Goal: Task Accomplishment & Management: Manage account settings

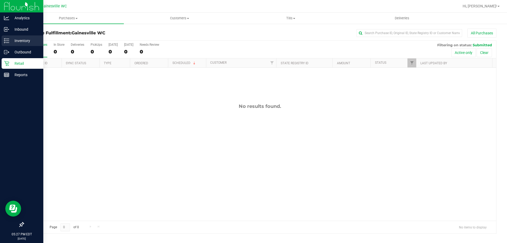
click at [15, 41] on p "Inventory" at bounding box center [25, 40] width 32 height 6
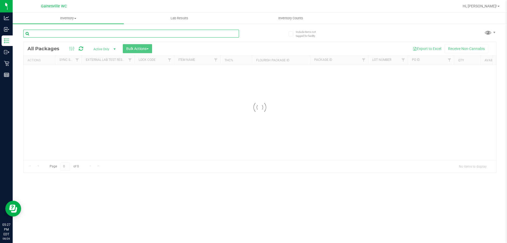
click at [135, 34] on input "text" at bounding box center [131, 34] width 216 height 8
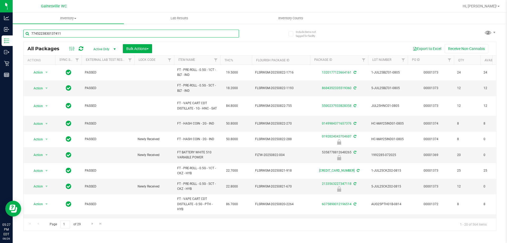
type input "7745223830137411"
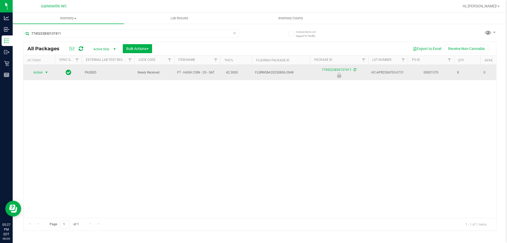
click at [42, 72] on span "Action" at bounding box center [36, 72] width 14 height 7
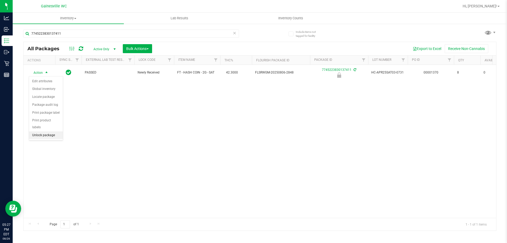
click at [48, 131] on li "Unlock package" at bounding box center [46, 135] width 34 height 8
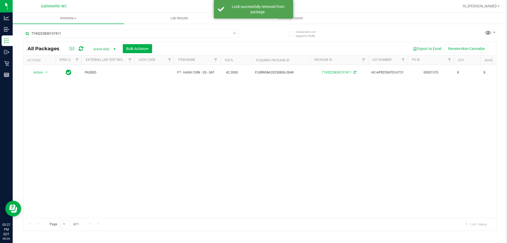
click at [234, 33] on icon at bounding box center [234, 33] width 4 height 6
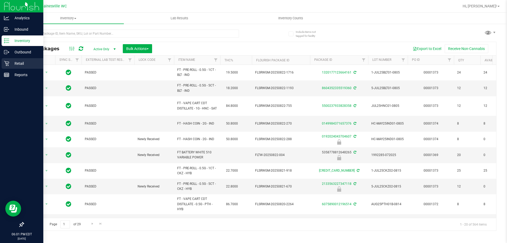
click at [11, 63] on p "Retail" at bounding box center [25, 63] width 32 height 6
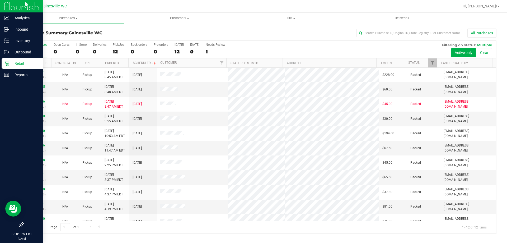
scroll to position [22, 0]
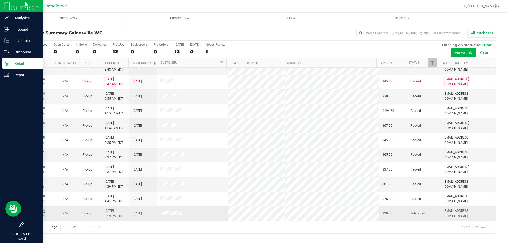
click at [35, 209] on link "11852274" at bounding box center [37, 210] width 15 height 4
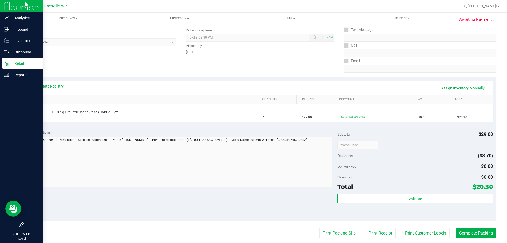
scroll to position [106, 0]
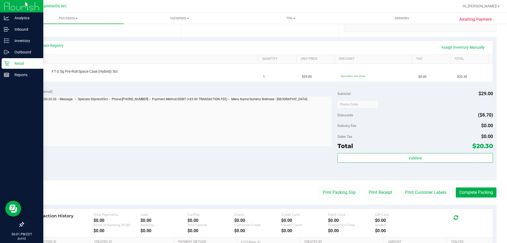
click at [322, 200] on purchase-details "Back Edit Purchase Cancel Purchase View Profile # 11852274 BioTrack ID: - Submi…" at bounding box center [259, 113] width 473 height 380
click at [323, 193] on button "Print Packing Slip" at bounding box center [339, 192] width 40 height 10
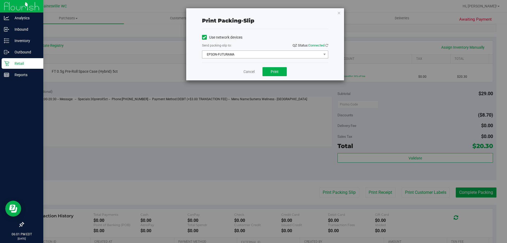
click at [272, 58] on span "EPSON-FUTURAMA" at bounding box center [261, 54] width 119 height 7
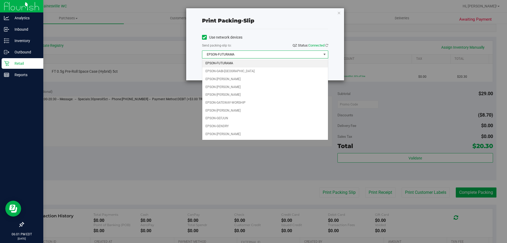
click at [273, 55] on span "EPSON-FUTURAMA" at bounding box center [261, 54] width 119 height 7
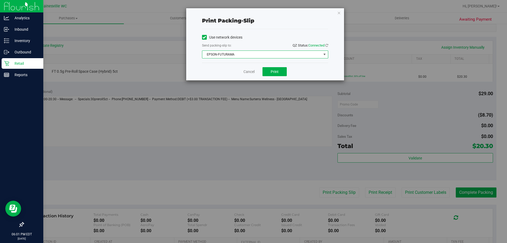
click at [274, 57] on span "EPSON-FUTURAMA" at bounding box center [261, 54] width 119 height 7
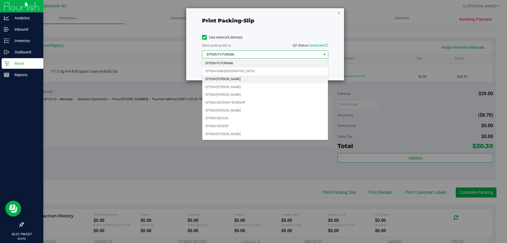
click at [247, 79] on li "EPSON-[PERSON_NAME]" at bounding box center [265, 79] width 126 height 8
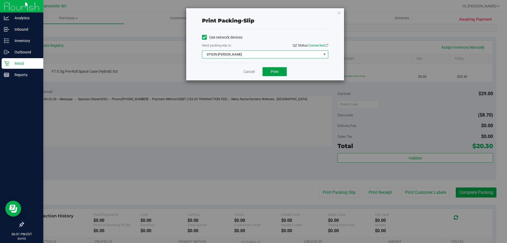
click at [279, 70] on button "Print" at bounding box center [274, 71] width 24 height 9
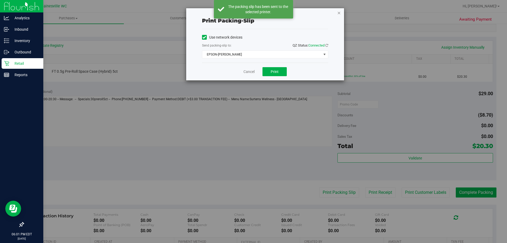
click at [340, 15] on icon "button" at bounding box center [339, 13] width 4 height 6
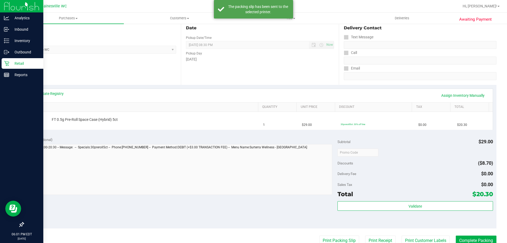
scroll to position [0, 0]
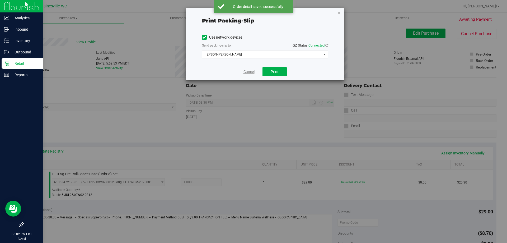
click at [246, 72] on link "Cancel" at bounding box center [248, 72] width 11 height 6
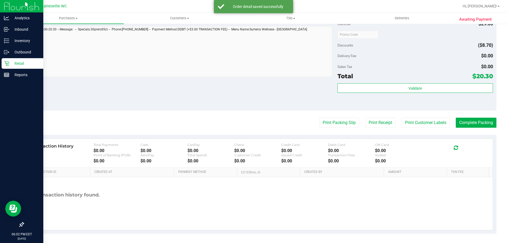
scroll to position [189, 0]
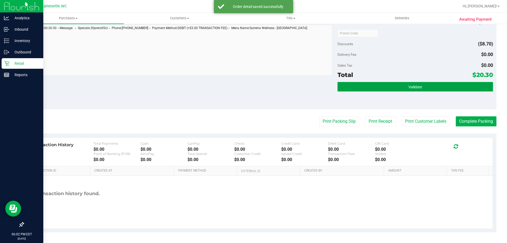
click at [419, 86] on button "Validate" at bounding box center [414, 87] width 155 height 10
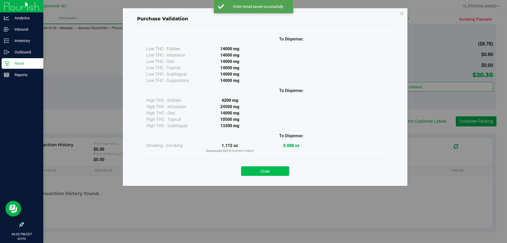
click at [274, 169] on button "Close" at bounding box center [265, 171] width 48 height 10
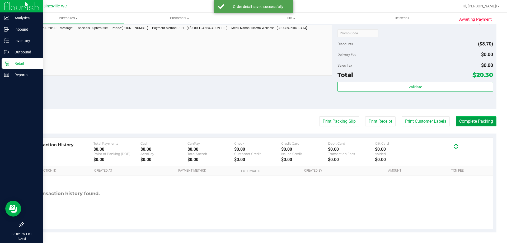
click at [459, 117] on button "Complete Packing" at bounding box center [475, 121] width 41 height 10
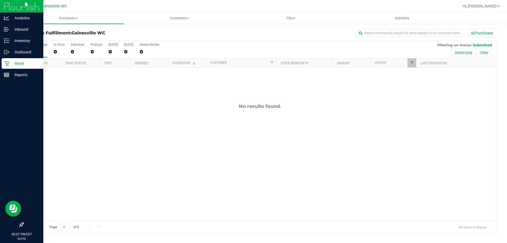
click at [9, 61] on icon at bounding box center [6, 63] width 5 height 5
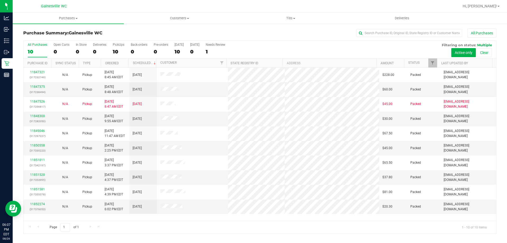
click at [135, 6] on div at bounding box center [276, 6] width 364 height 10
